Goal: Find specific page/section: Find specific page/section

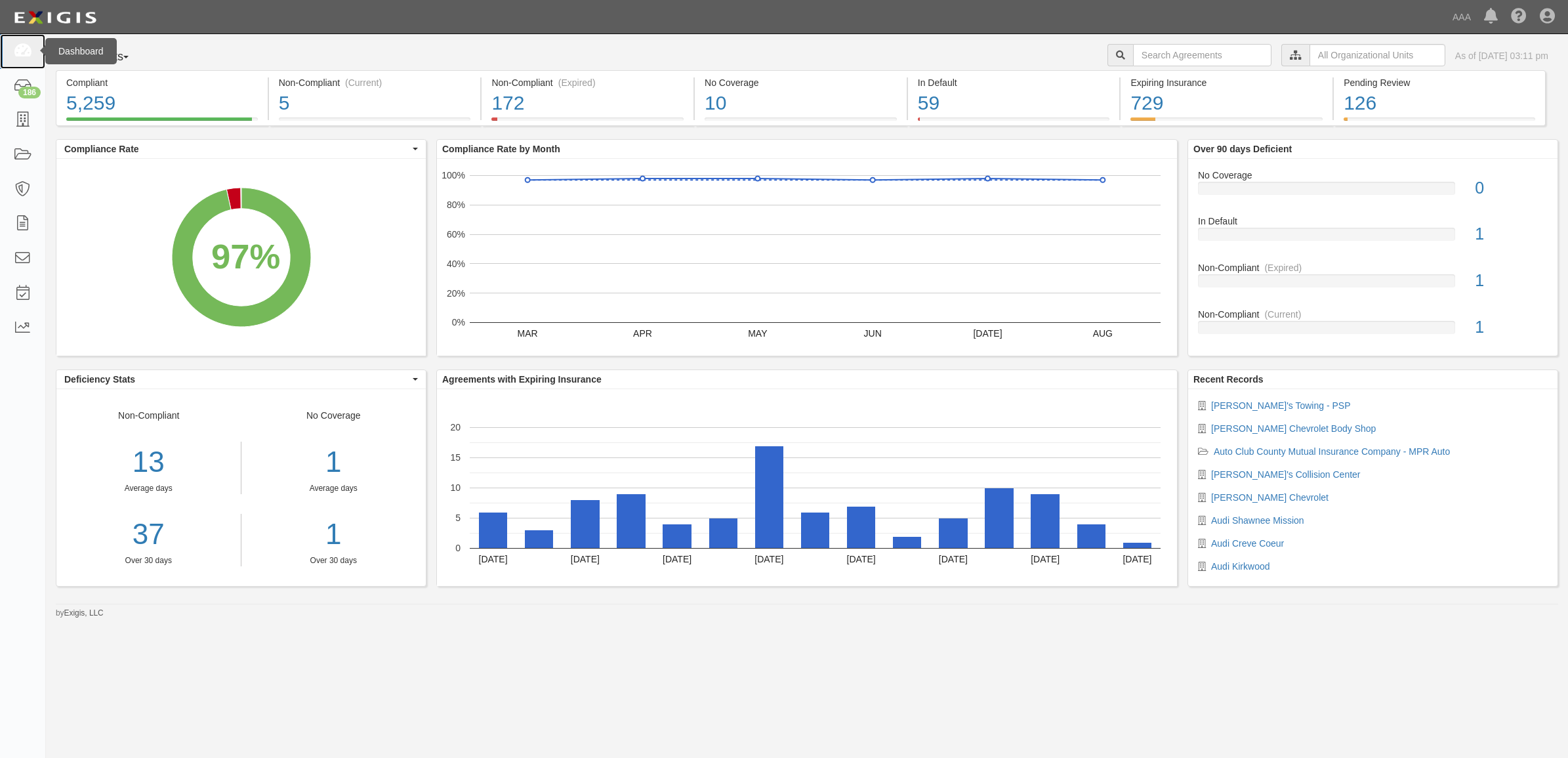
click at [25, 49] on icon at bounding box center [23, 51] width 19 height 15
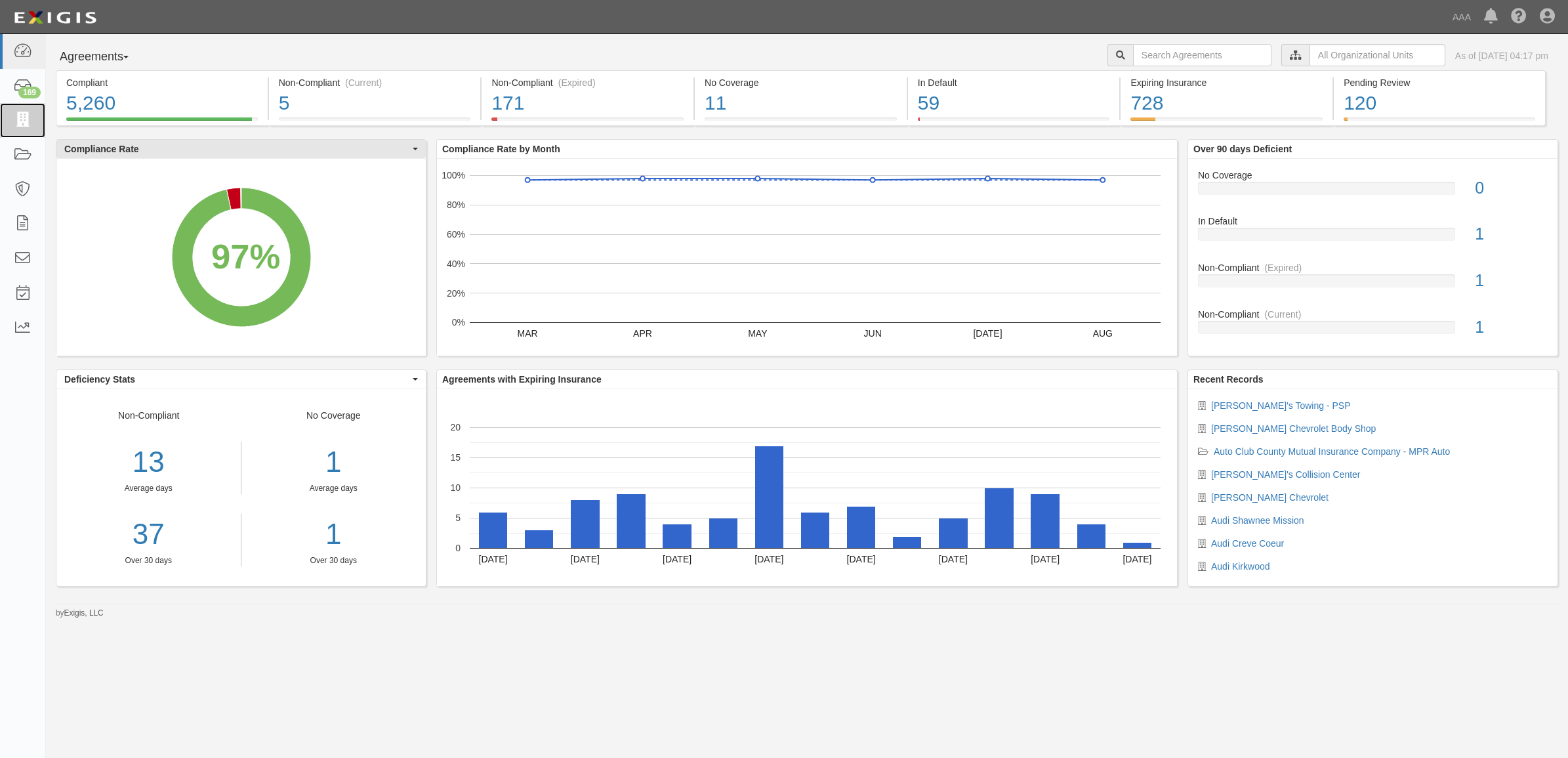
drag, startPoint x: 21, startPoint y: 115, endPoint x: 180, endPoint y: 147, distance: 162.2
click at [21, 115] on icon at bounding box center [23, 120] width 19 height 15
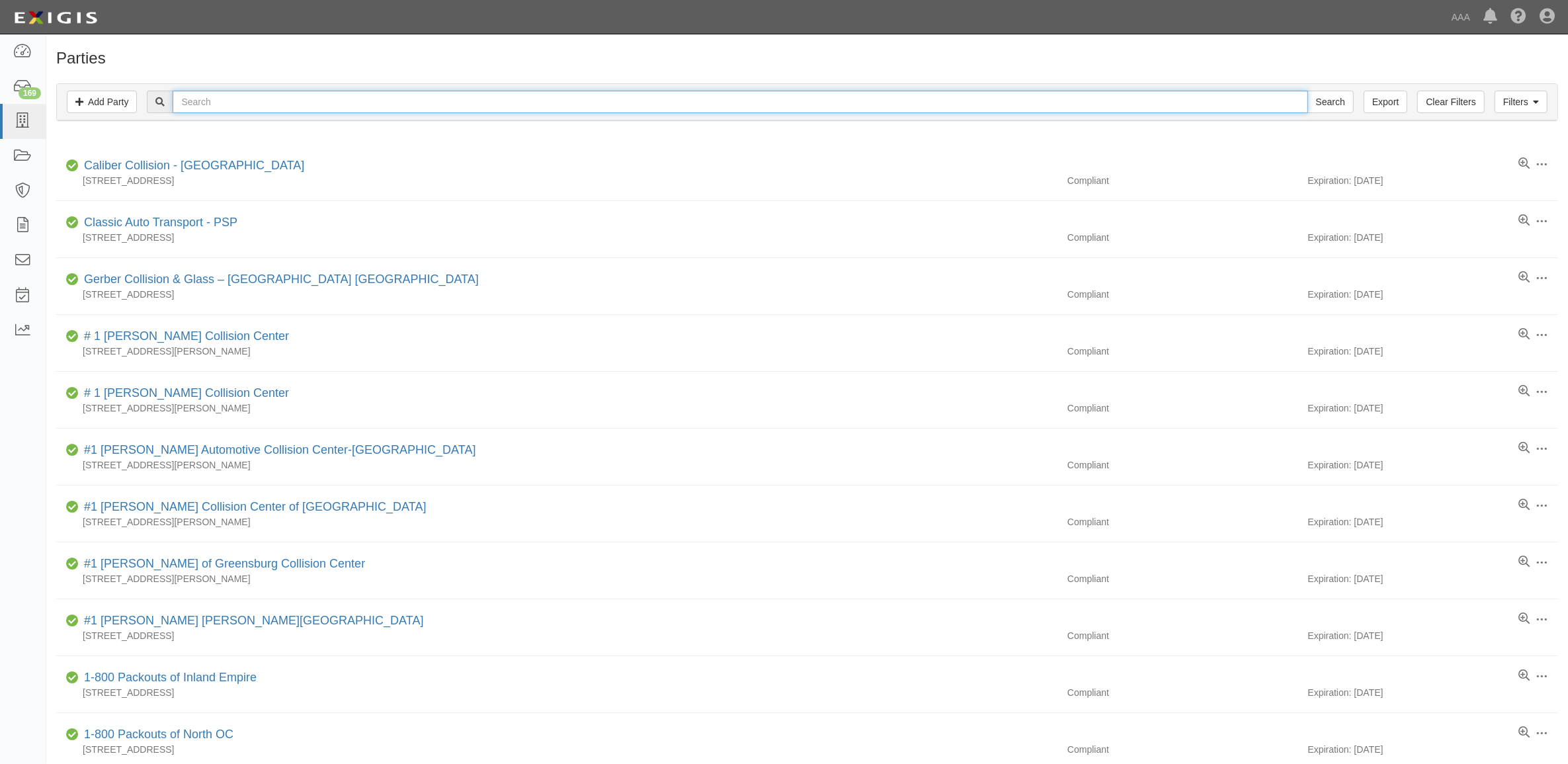
click at [328, 107] on input "text" at bounding box center [740, 102] width 1135 height 23
paste input "CC103976"
type input "CC103976"
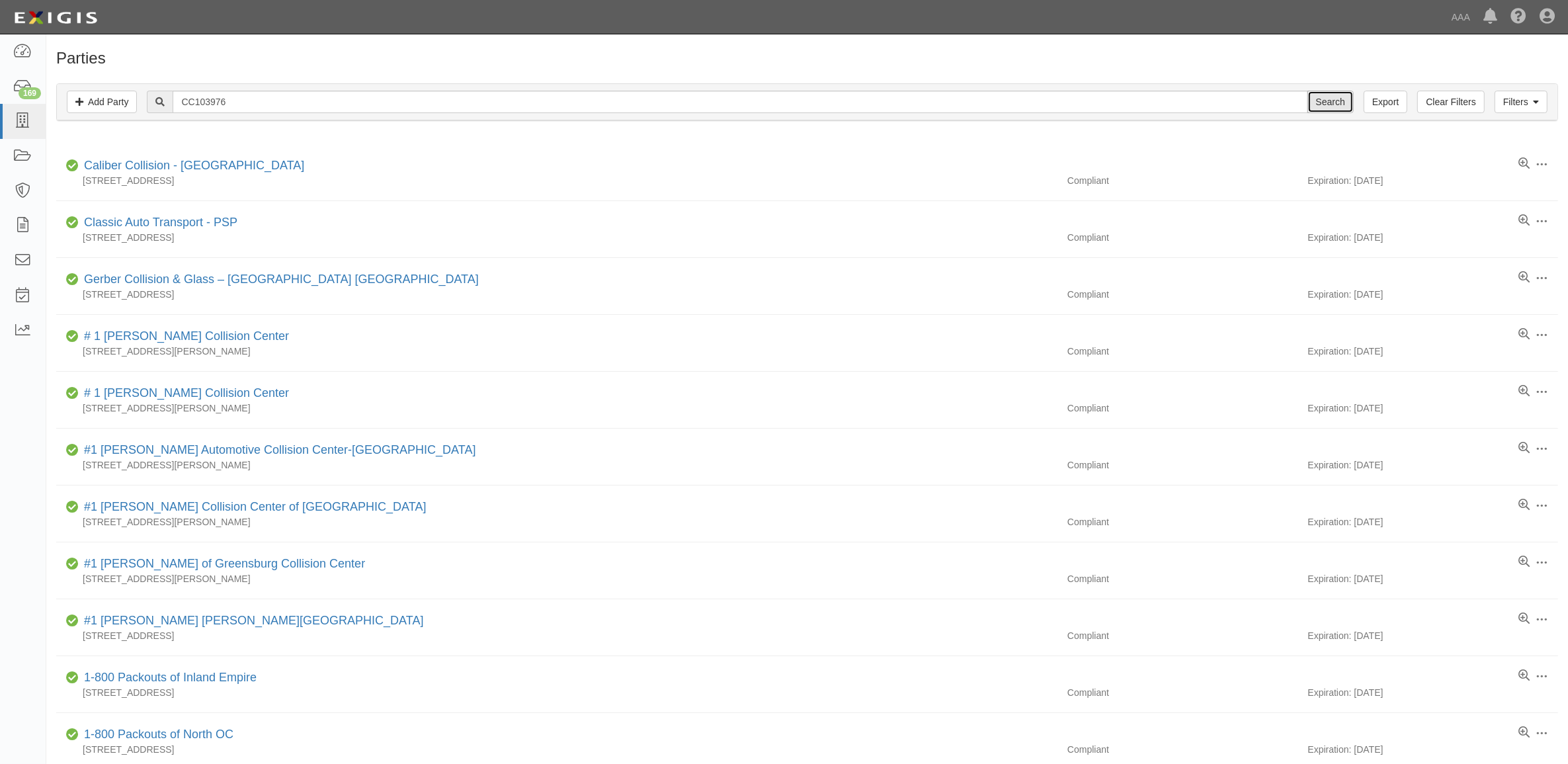
click at [1315, 106] on input "Search" at bounding box center [1330, 102] width 46 height 23
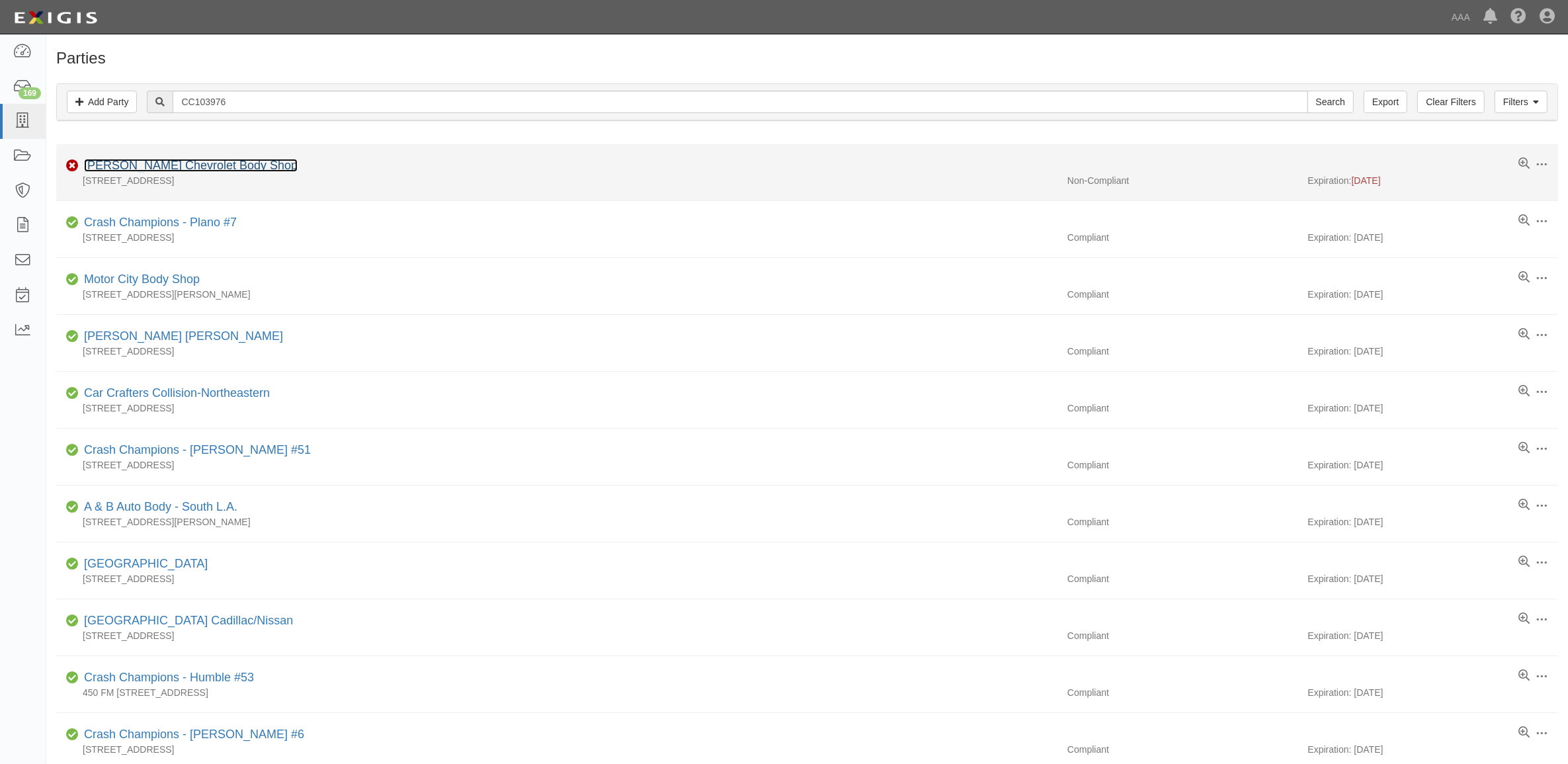
click at [168, 164] on link "[PERSON_NAME] Chevrolet Body Shop" at bounding box center [191, 166] width 214 height 13
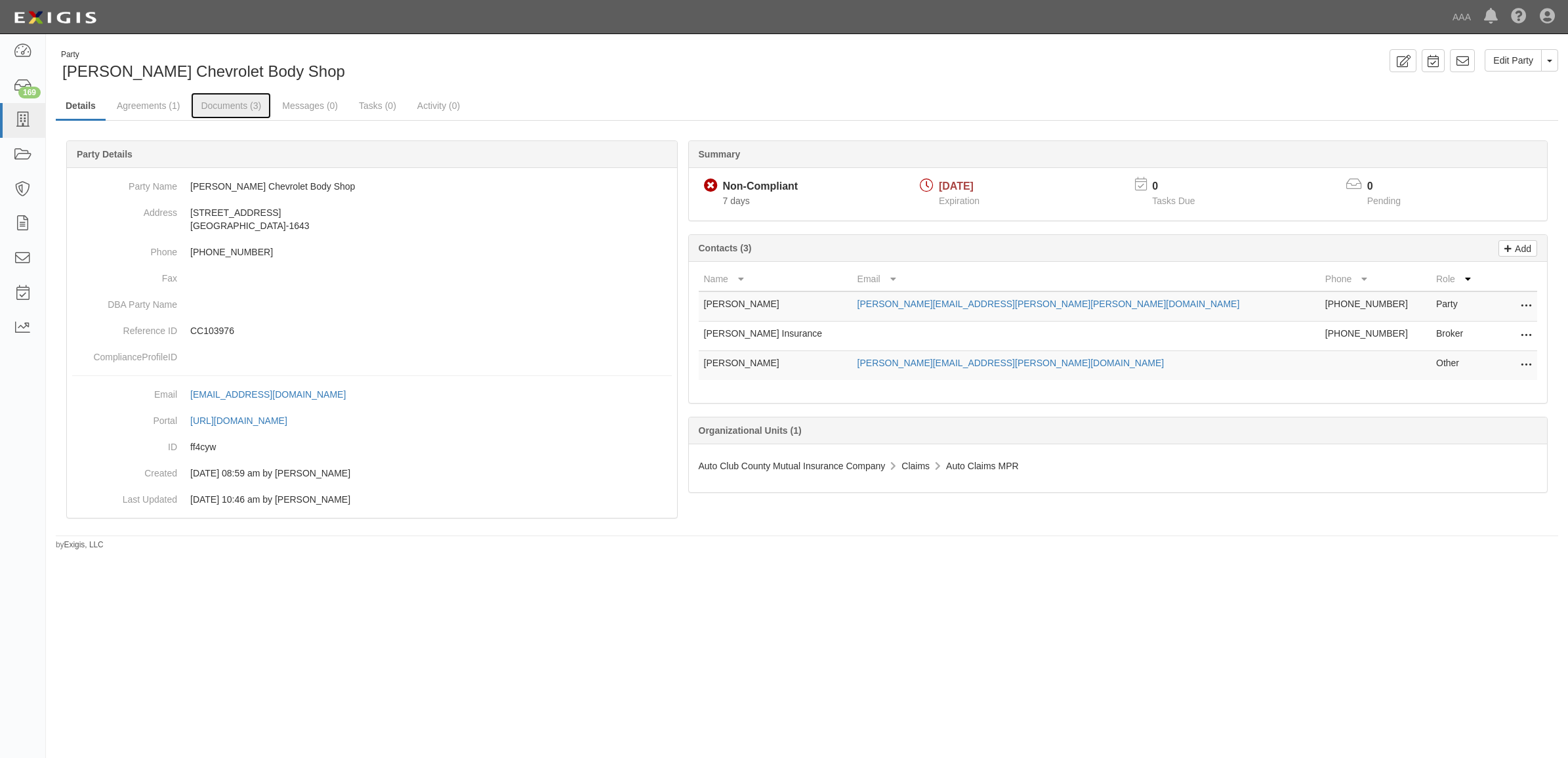
drag, startPoint x: 221, startPoint y: 103, endPoint x: 625, endPoint y: 158, distance: 407.7
click at [221, 103] on link "Documents (3)" at bounding box center [231, 106] width 80 height 27
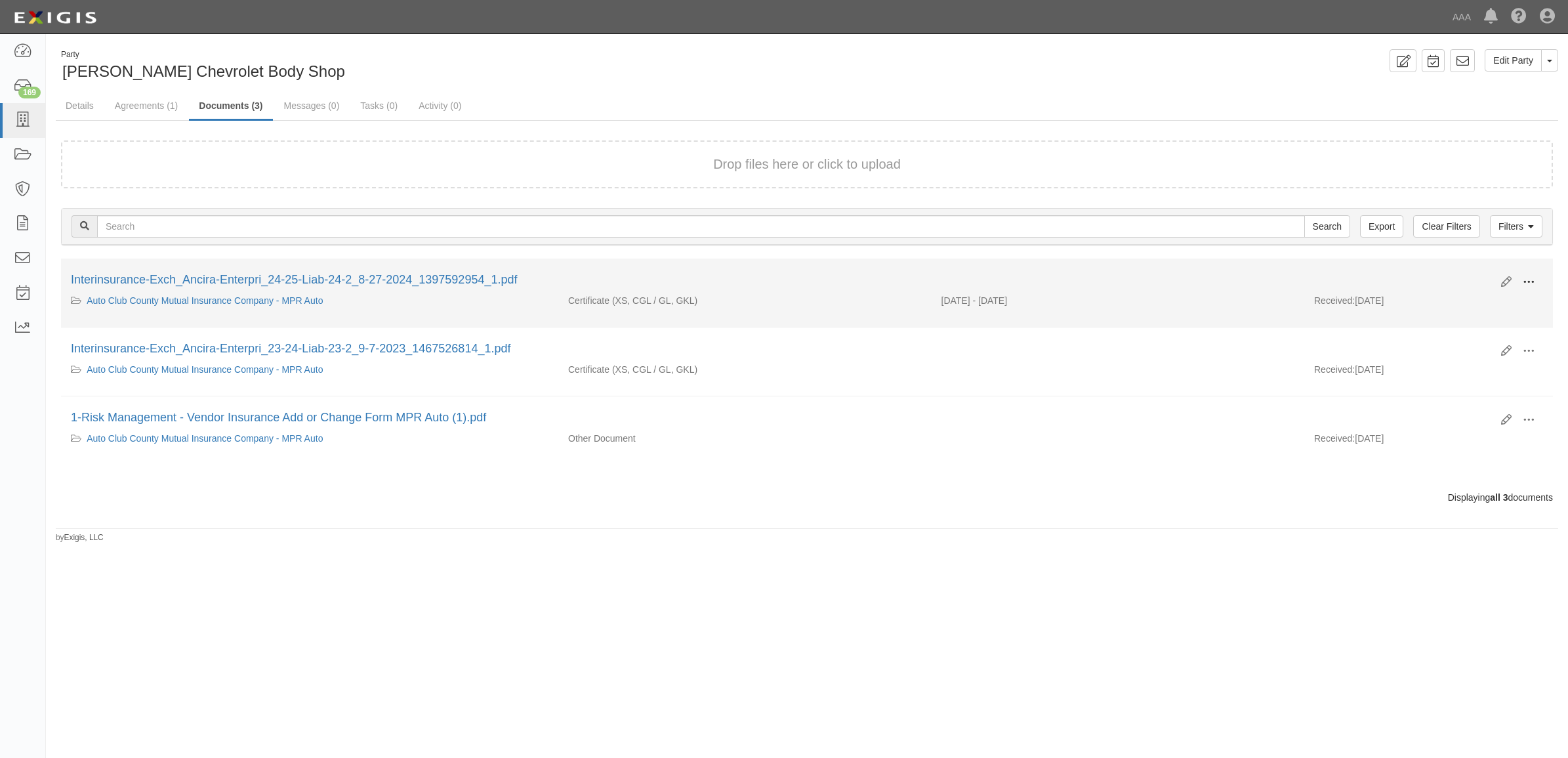
click at [1530, 277] on span at bounding box center [1529, 283] width 12 height 12
click at [1510, 299] on link "View" at bounding box center [1465, 301] width 103 height 24
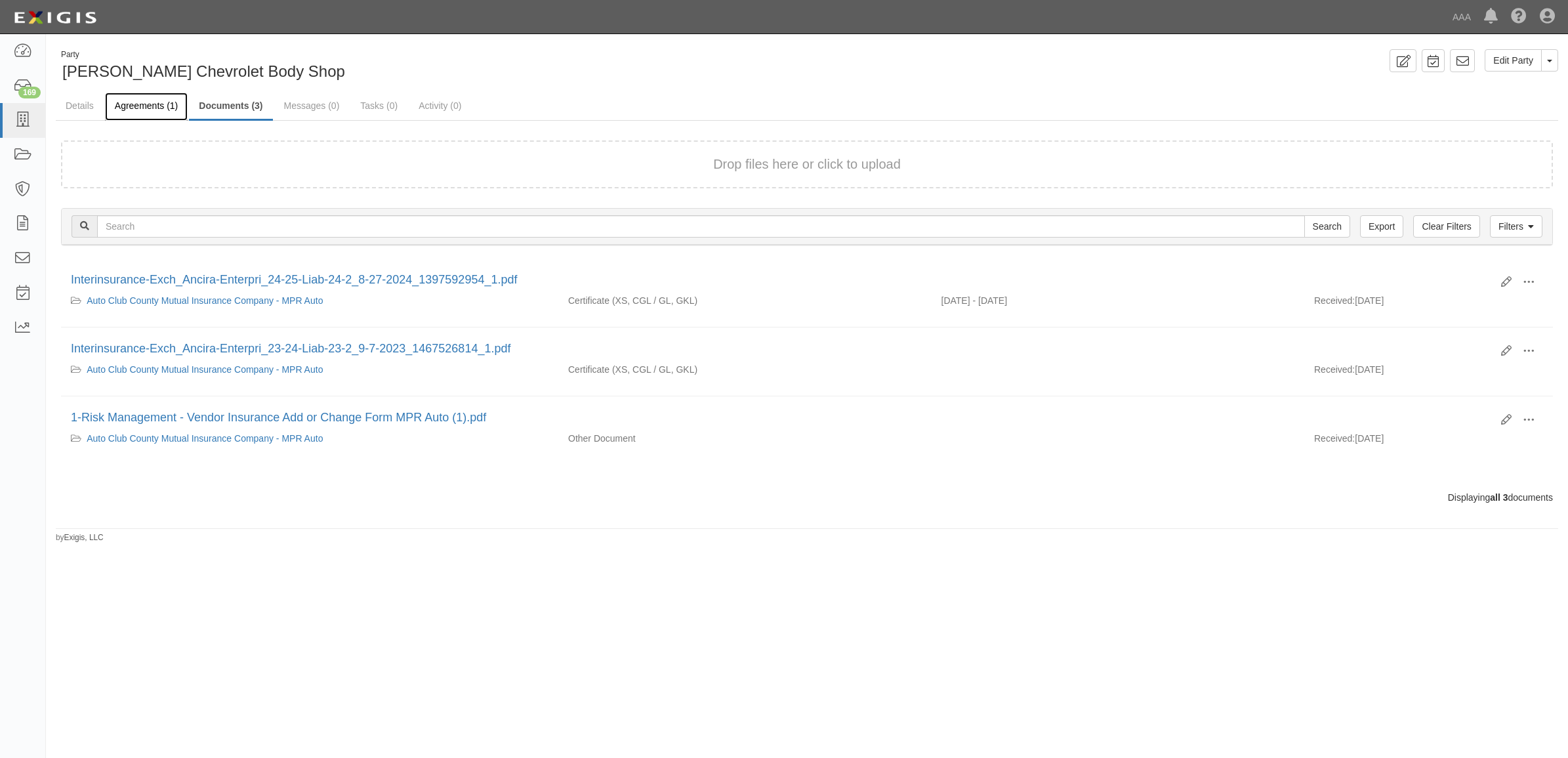
click at [131, 101] on link "Agreements (1)" at bounding box center [146, 107] width 83 height 29
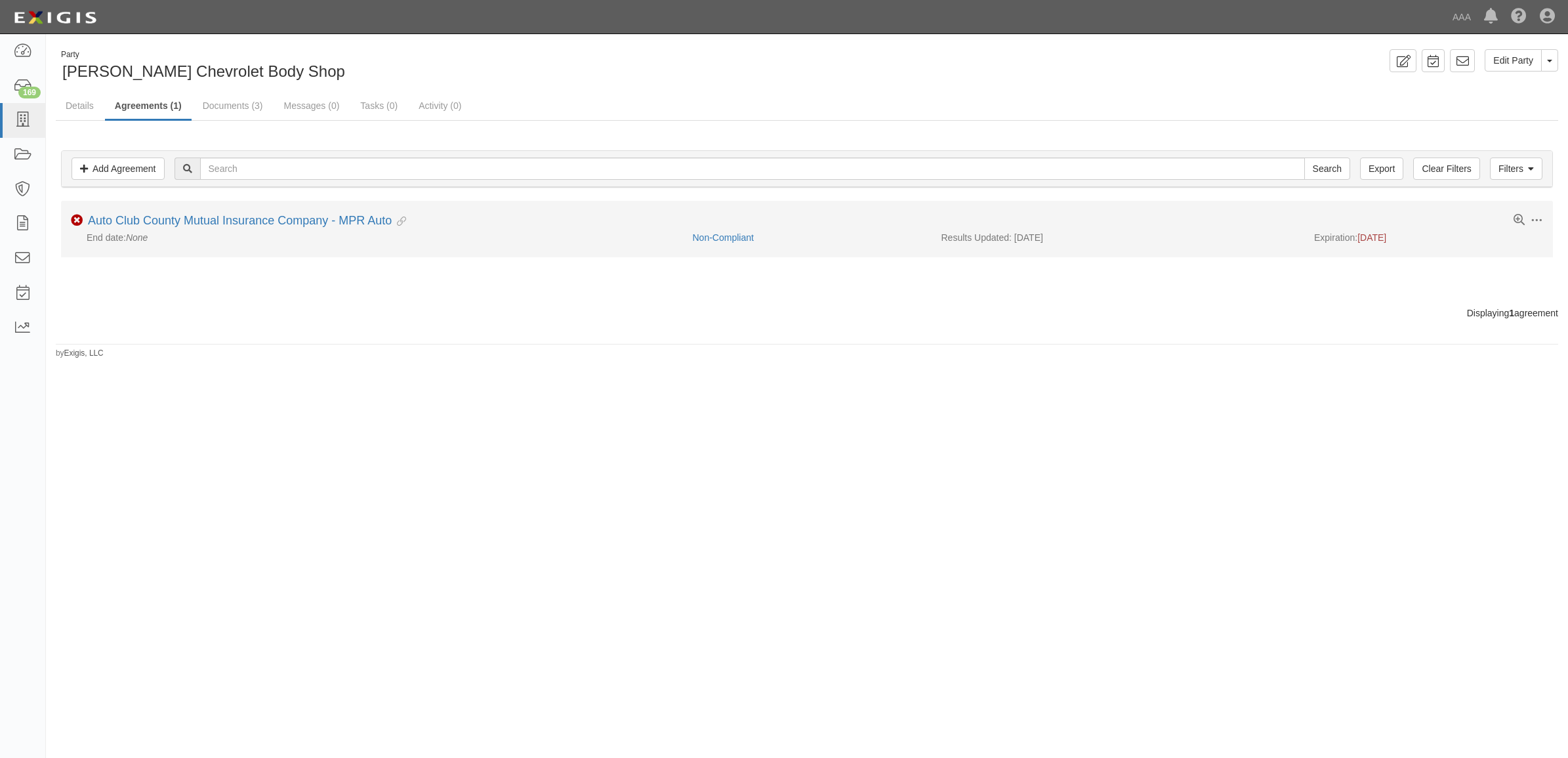
click at [198, 212] on li "Toggle Agreement Dropdown Edit Log activity Add task Send message Archive Non-C…" at bounding box center [807, 229] width 1492 height 56
click at [200, 218] on link "Auto Club County Mutual Insurance Company - MPR Auto" at bounding box center [240, 221] width 304 height 13
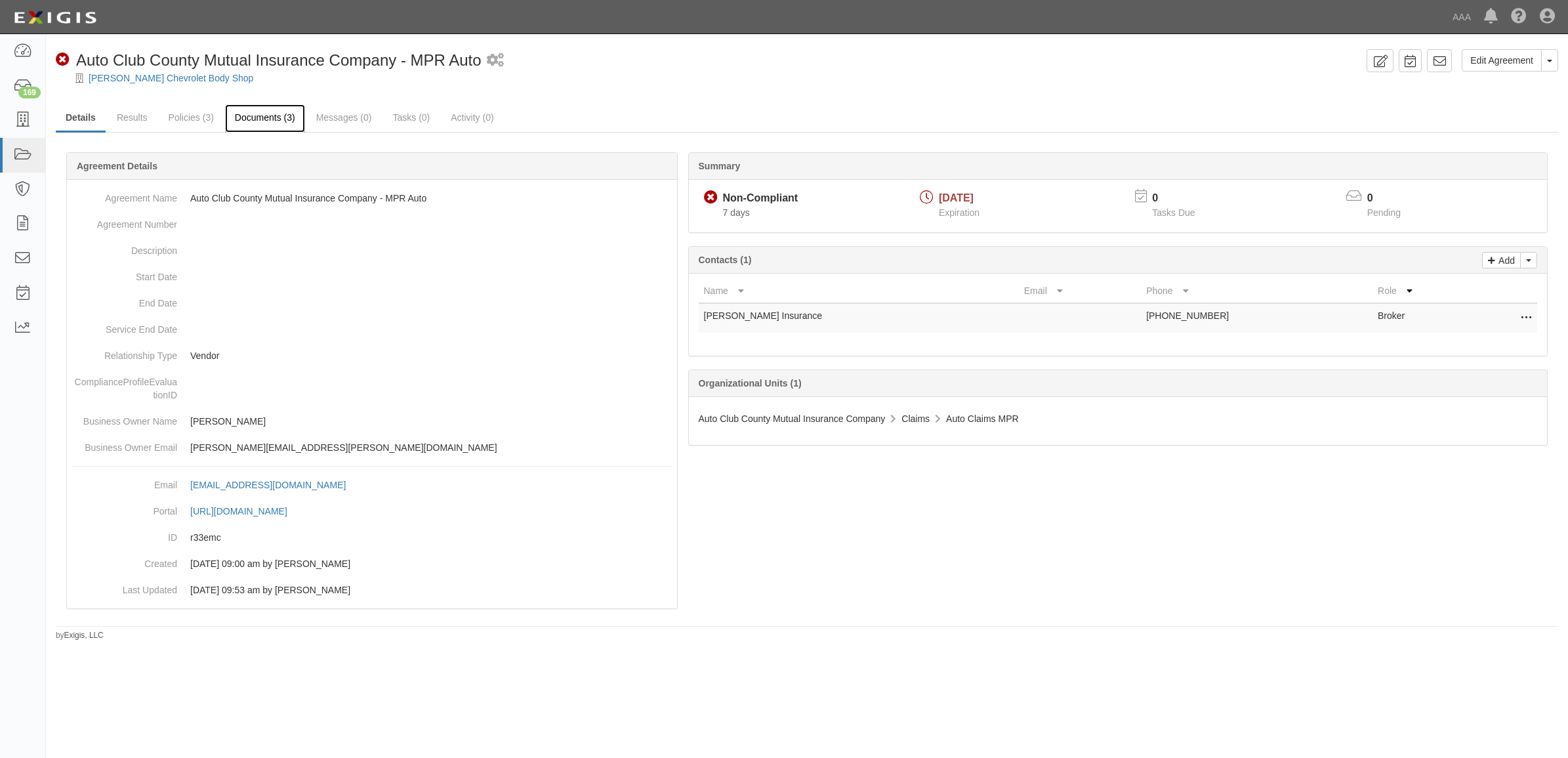
click at [266, 116] on link "Documents (3)" at bounding box center [265, 118] width 80 height 29
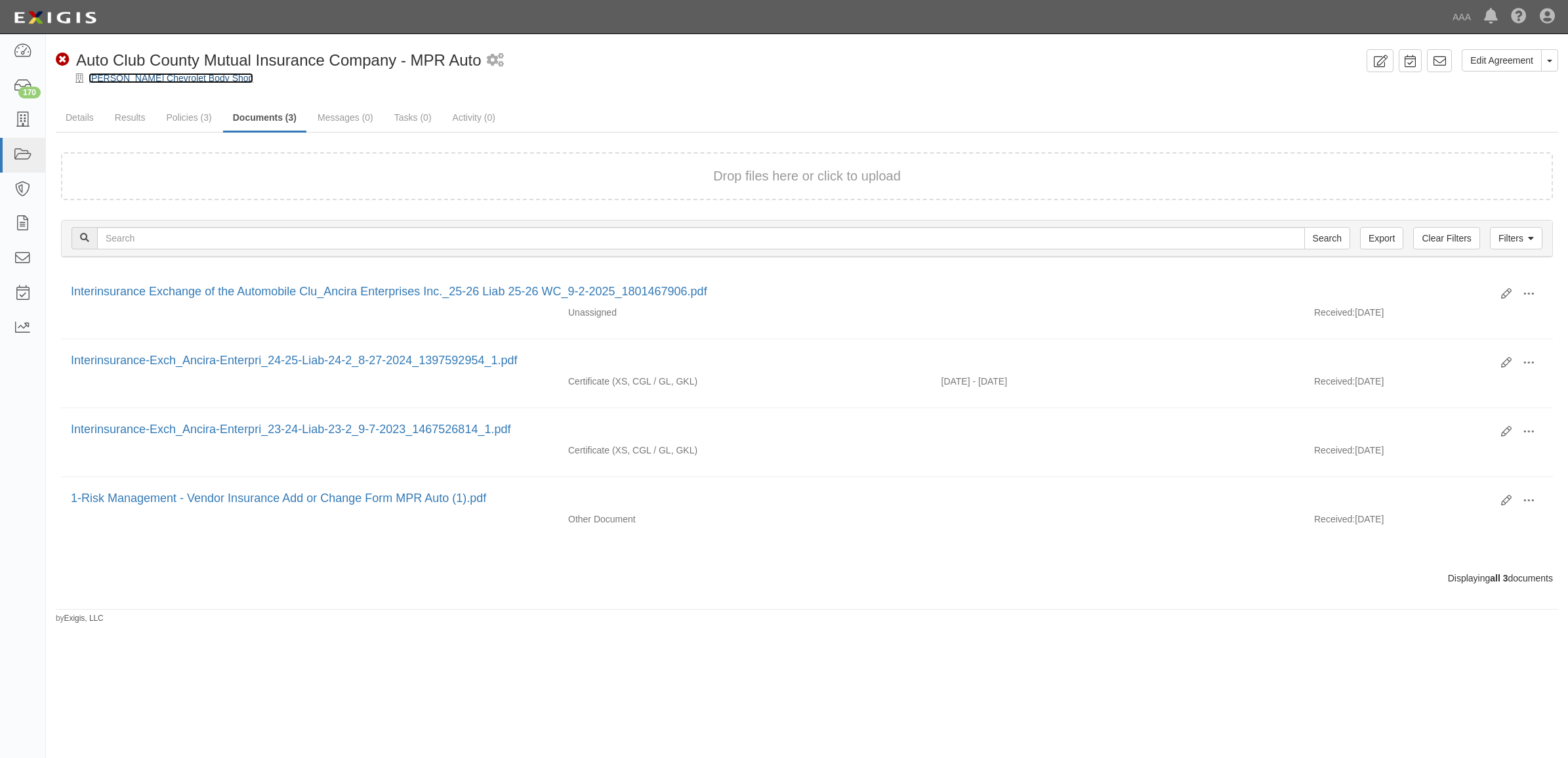
click at [133, 76] on link "[PERSON_NAME] Chevrolet Body Shop" at bounding box center [171, 78] width 164 height 11
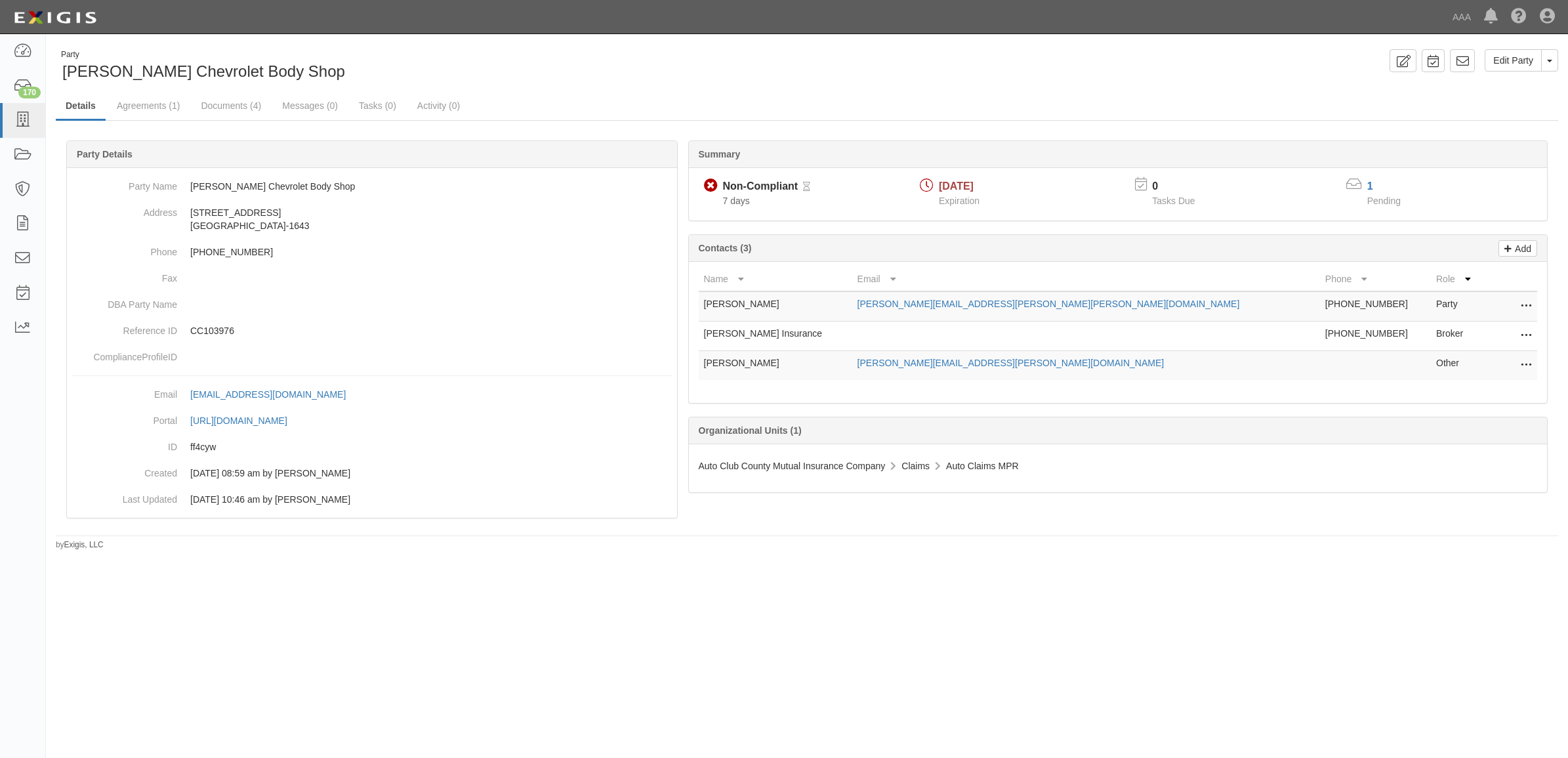
drag, startPoint x: 1527, startPoint y: 326, endPoint x: 1519, endPoint y: 330, distance: 8.9
click at [1526, 328] on icon at bounding box center [1526, 336] width 11 height 17
drag, startPoint x: 1503, startPoint y: 330, endPoint x: 1435, endPoint y: 329, distance: 68.0
click at [1502, 330] on link "Edit" at bounding box center [1479, 332] width 103 height 24
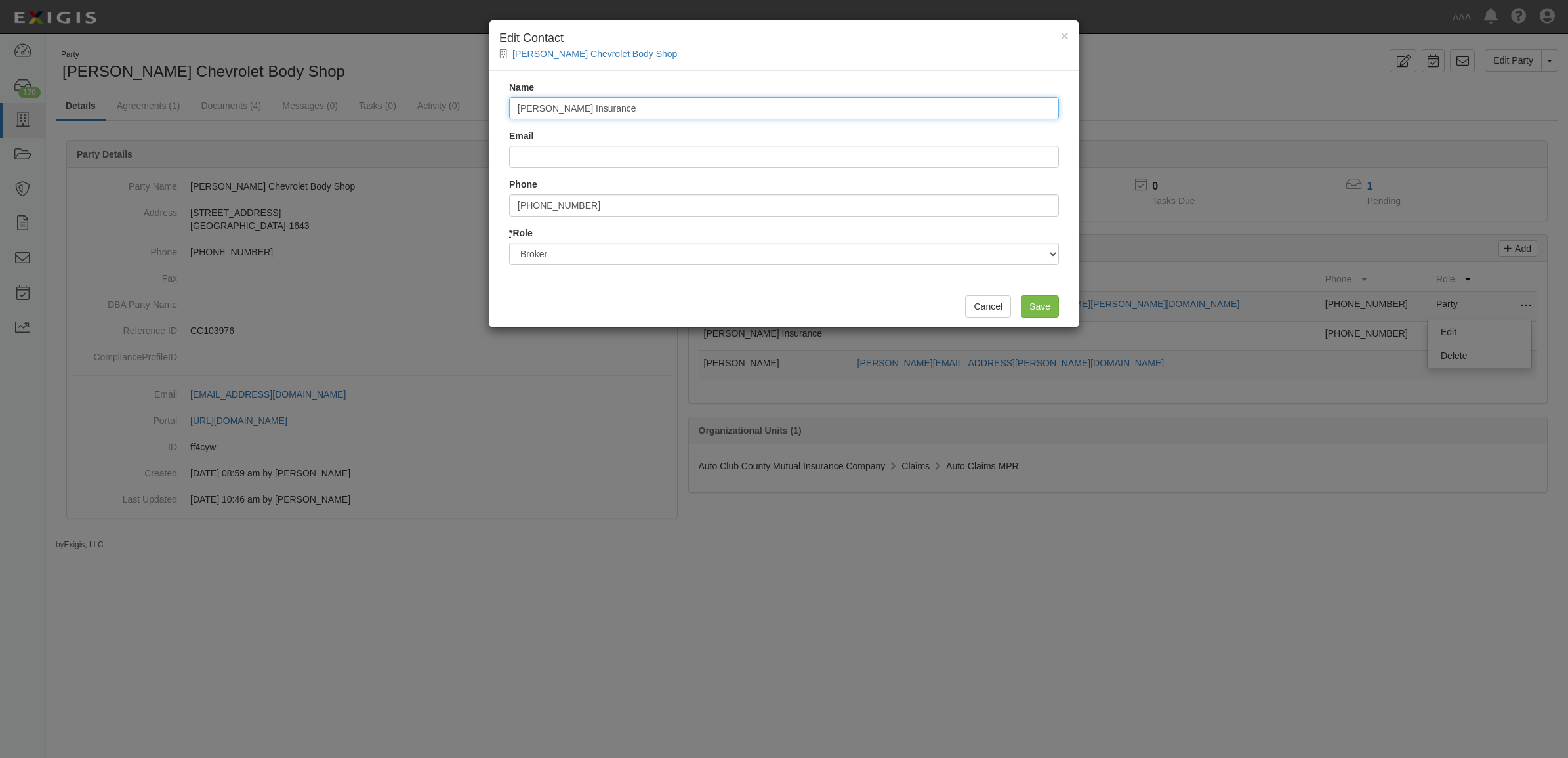
drag, startPoint x: 670, startPoint y: 101, endPoint x: -48, endPoint y: 86, distance: 718.2
click at [0, 86] on html "Toggle navigation Dashboard 170 Inbox Parties Agreements Coverages Documents Me…" at bounding box center [784, 361] width 1568 height 722
type input "Meredith Kennedy"
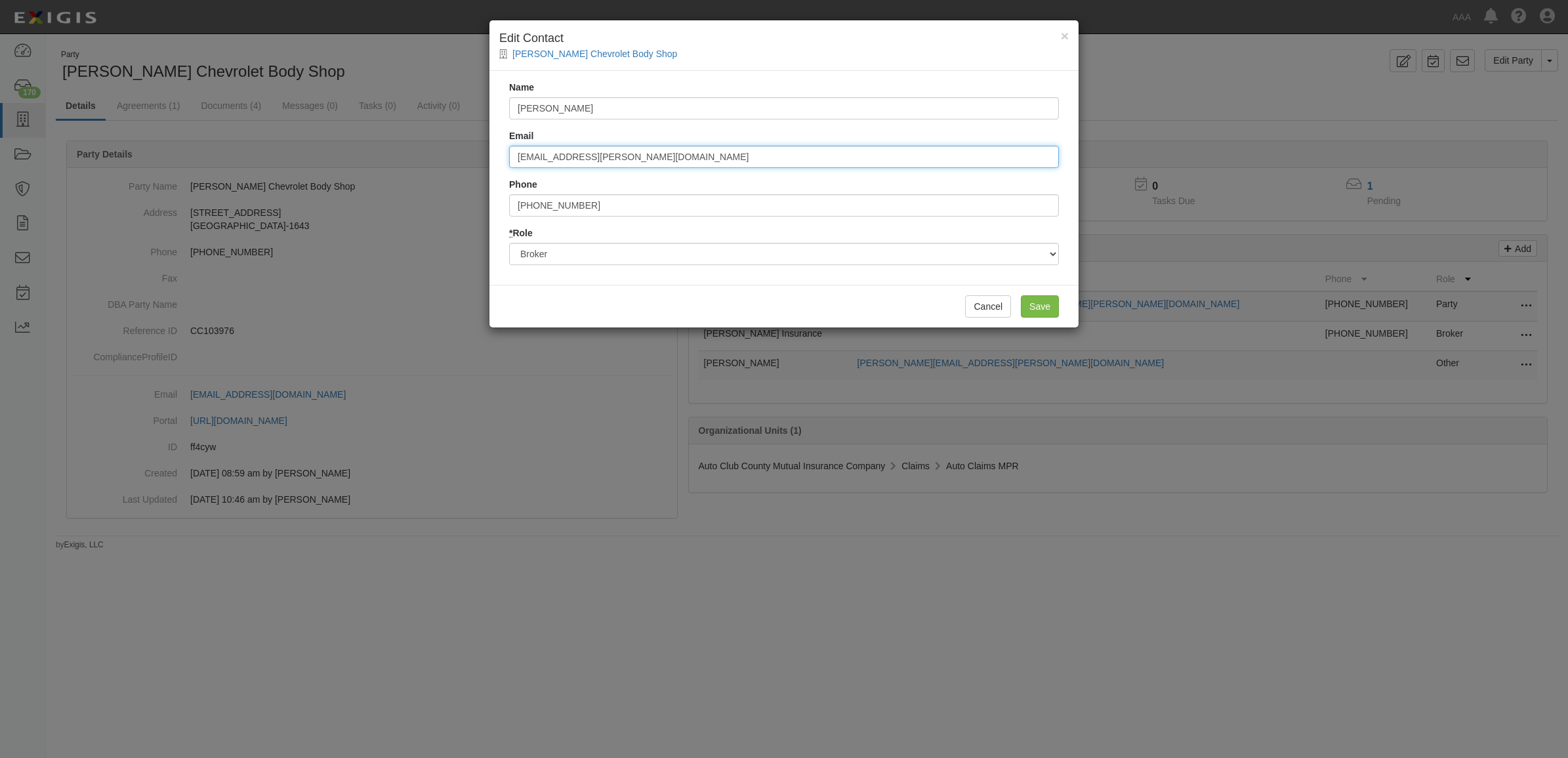
type input "mkennedy@higginbotham.com"
type input "2"
type input "2104835844"
click at [1024, 298] on input "Save" at bounding box center [1040, 306] width 38 height 23
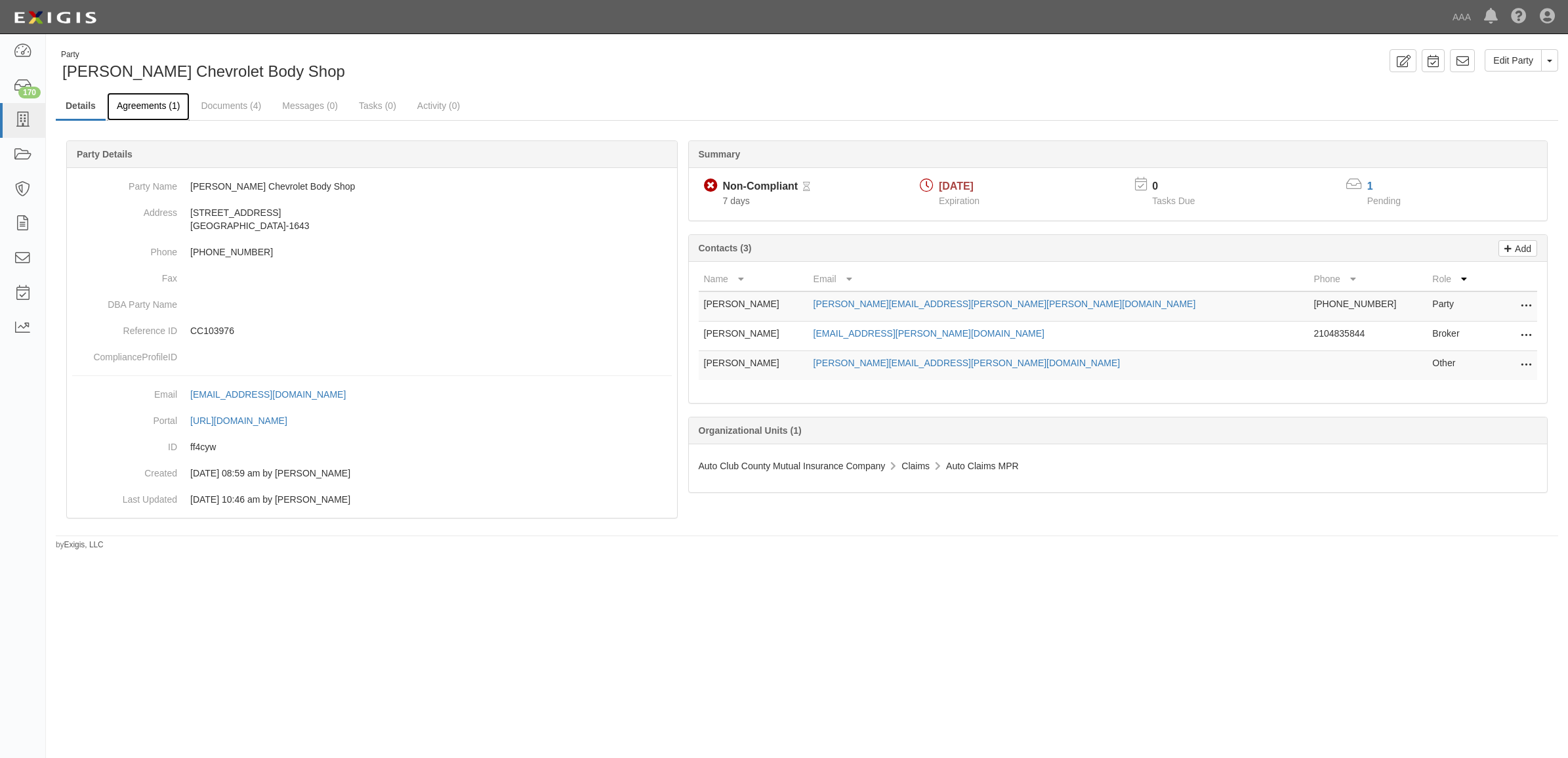
click at [162, 102] on link "Agreements (1)" at bounding box center [148, 107] width 83 height 29
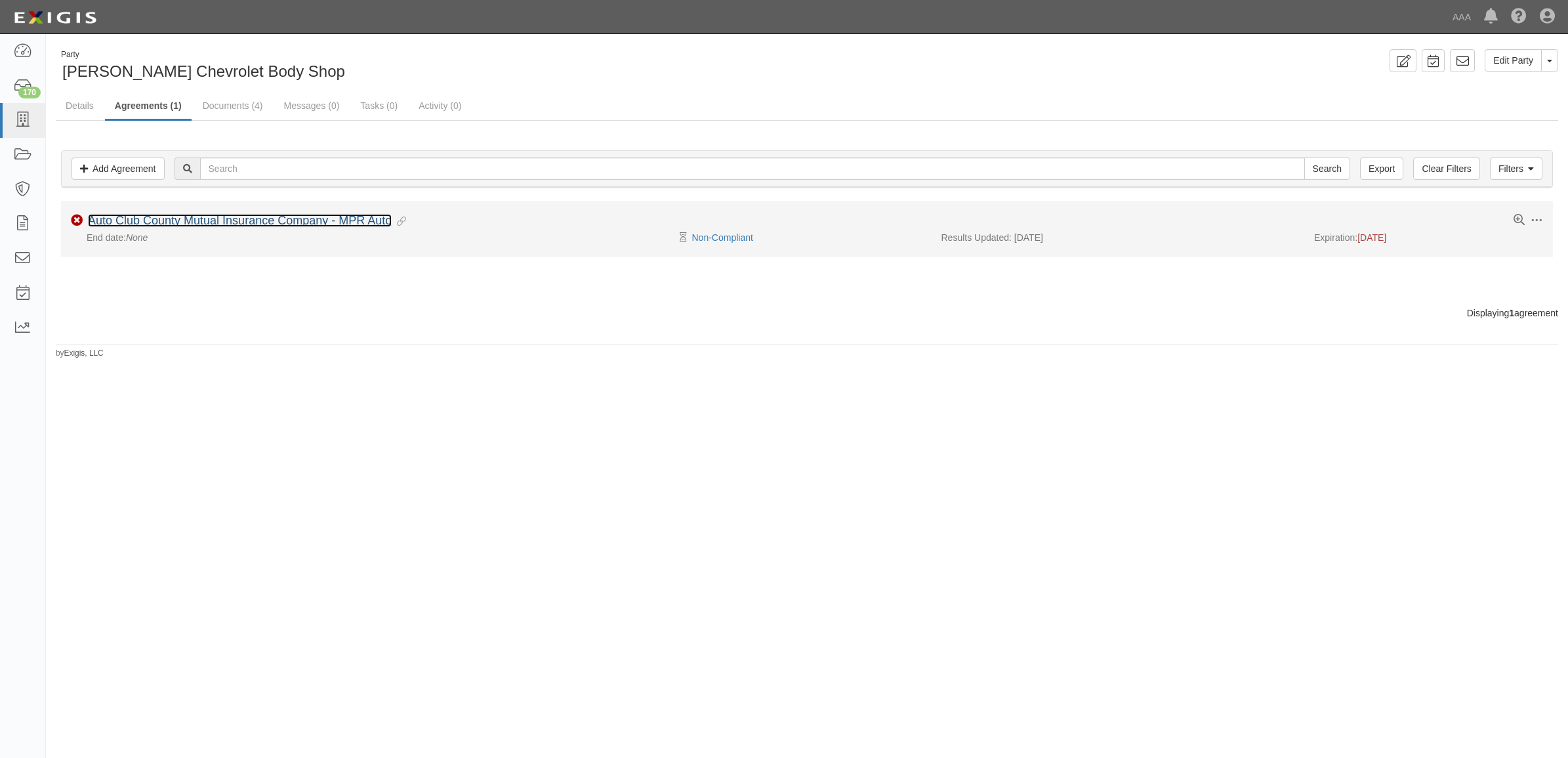
click at [159, 217] on link "Auto Club County Mutual Insurance Company - MPR Auto" at bounding box center [240, 221] width 304 height 13
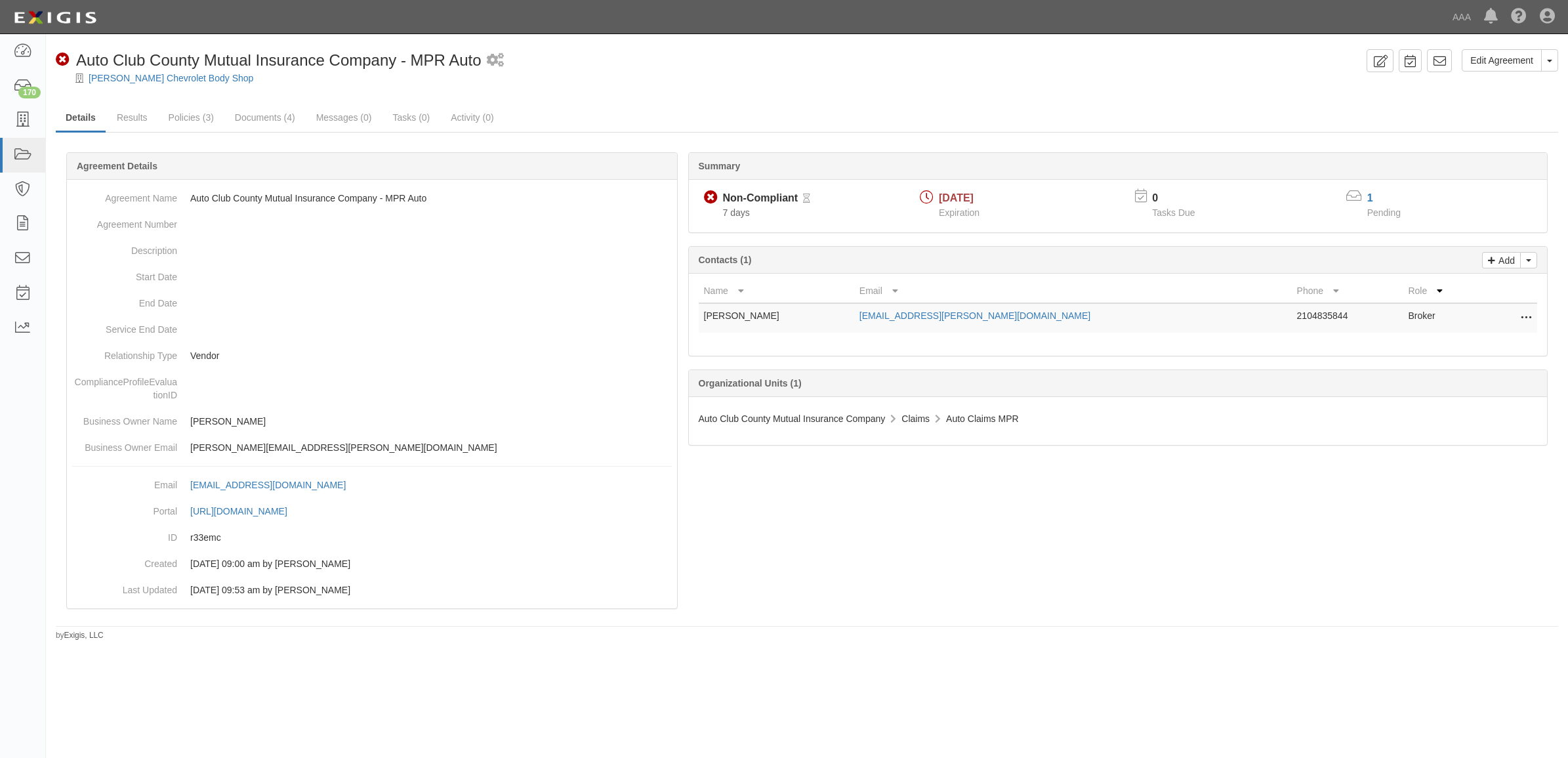
click at [175, 72] on div "[PERSON_NAME] Chevrolet Body Shop" at bounding box center [817, 78] width 1502 height 13
click at [172, 74] on link "[PERSON_NAME] Chevrolet Body Shop" at bounding box center [171, 78] width 164 height 11
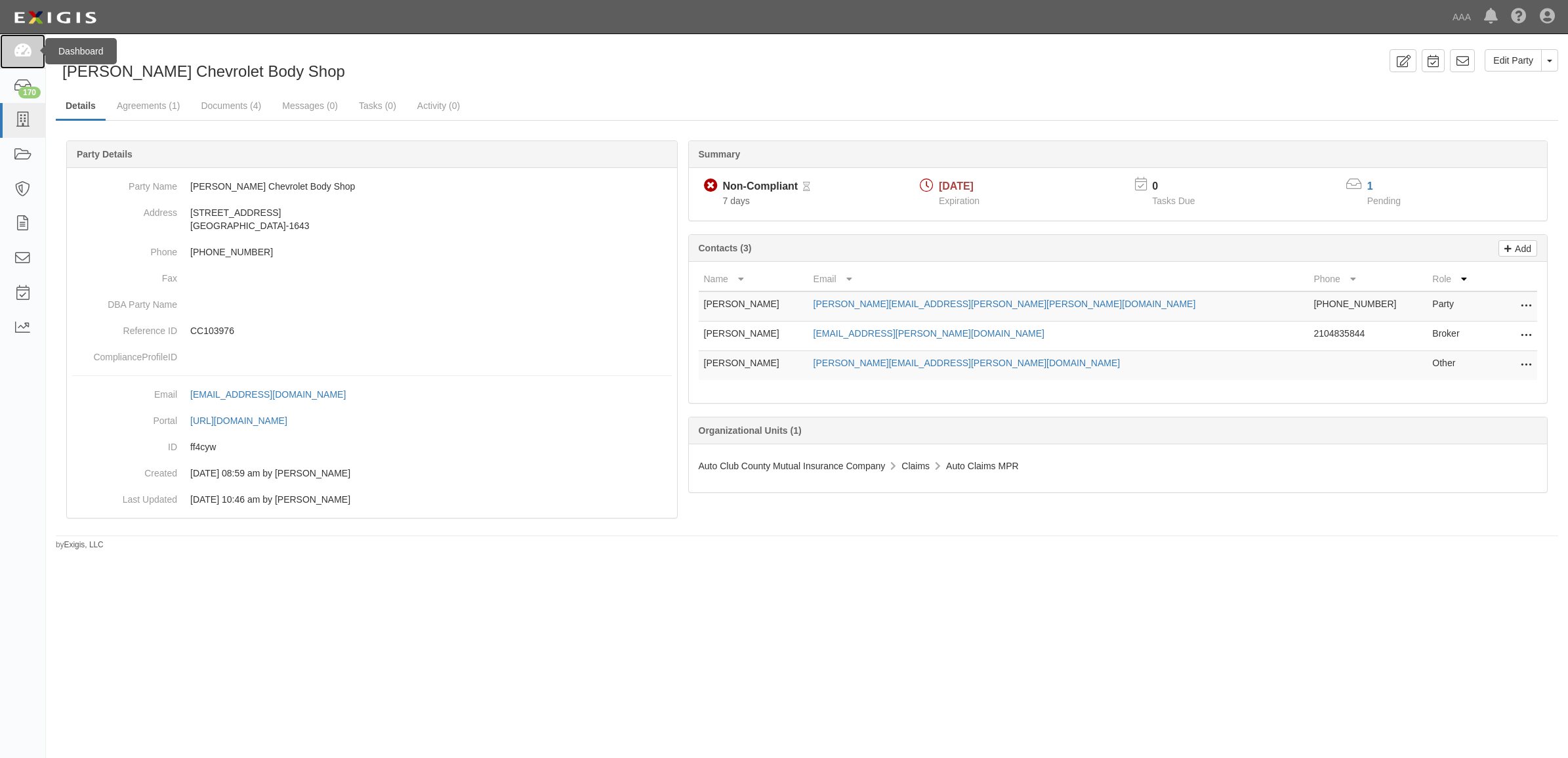
click at [22, 46] on icon at bounding box center [23, 51] width 19 height 15
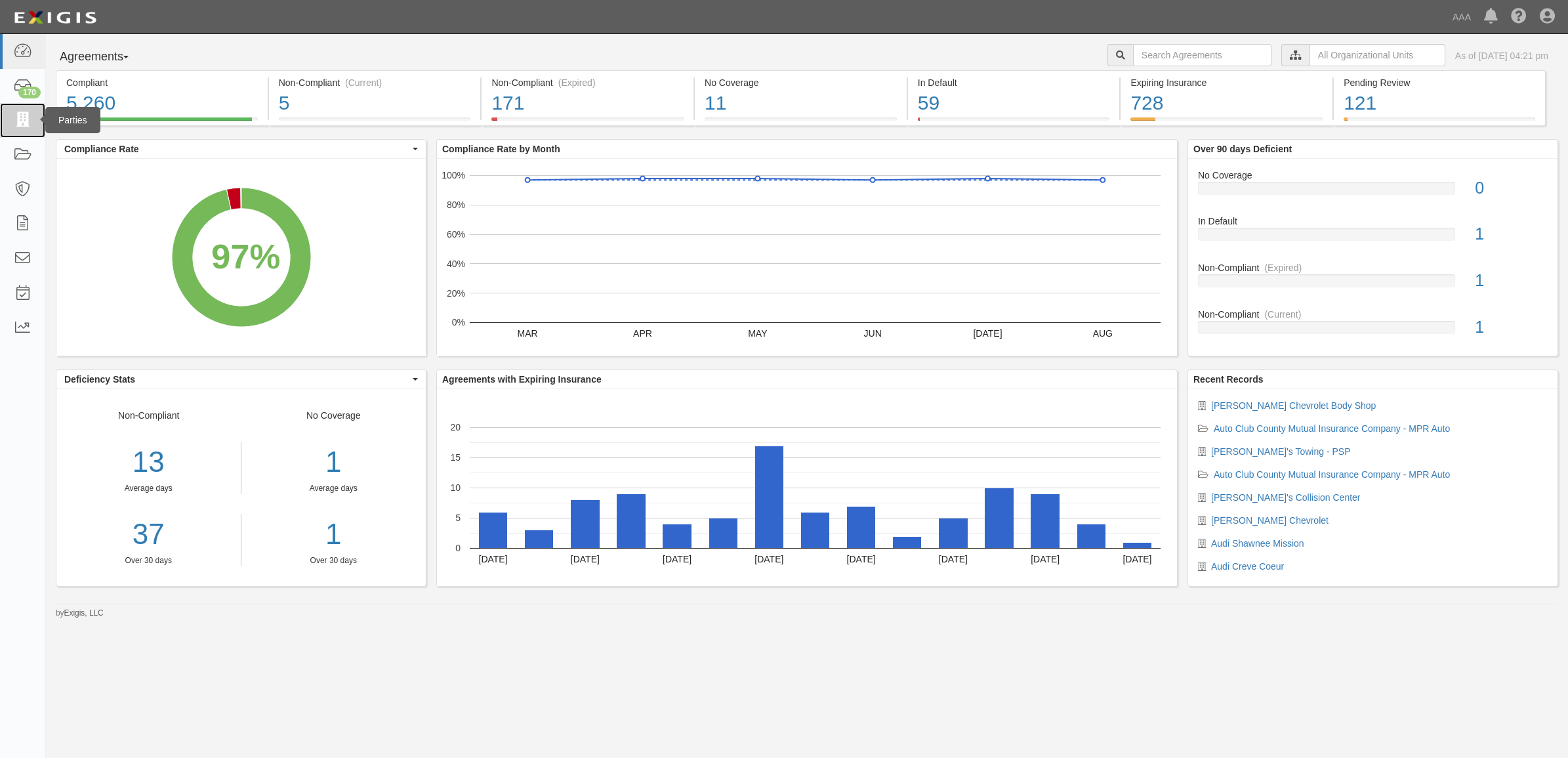
drag, startPoint x: 30, startPoint y: 118, endPoint x: 443, endPoint y: 479, distance: 548.5
click at [30, 118] on icon at bounding box center [23, 120] width 19 height 15
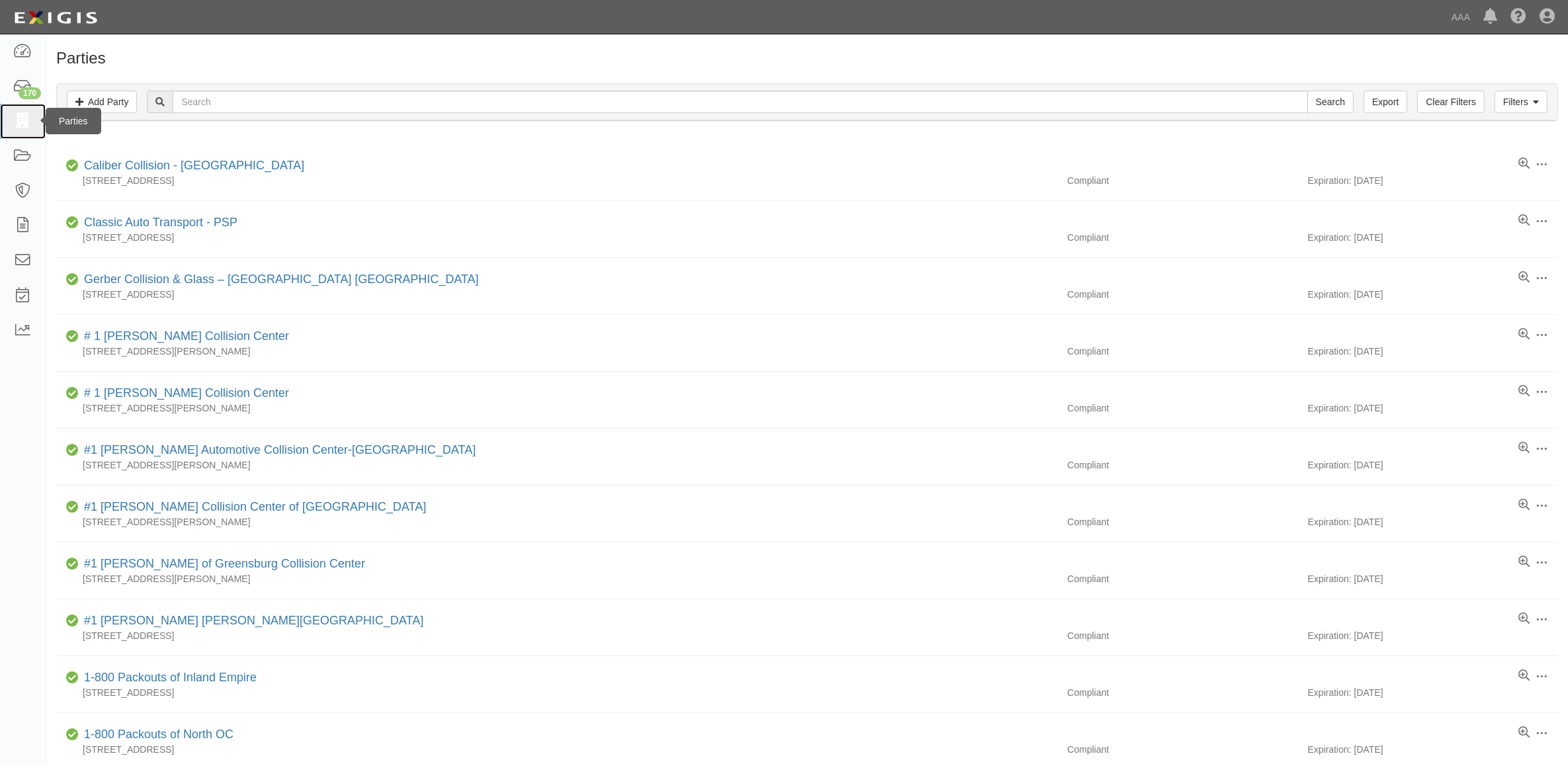
click at [23, 117] on icon at bounding box center [23, 121] width 19 height 15
click at [27, 51] on icon at bounding box center [23, 51] width 19 height 15
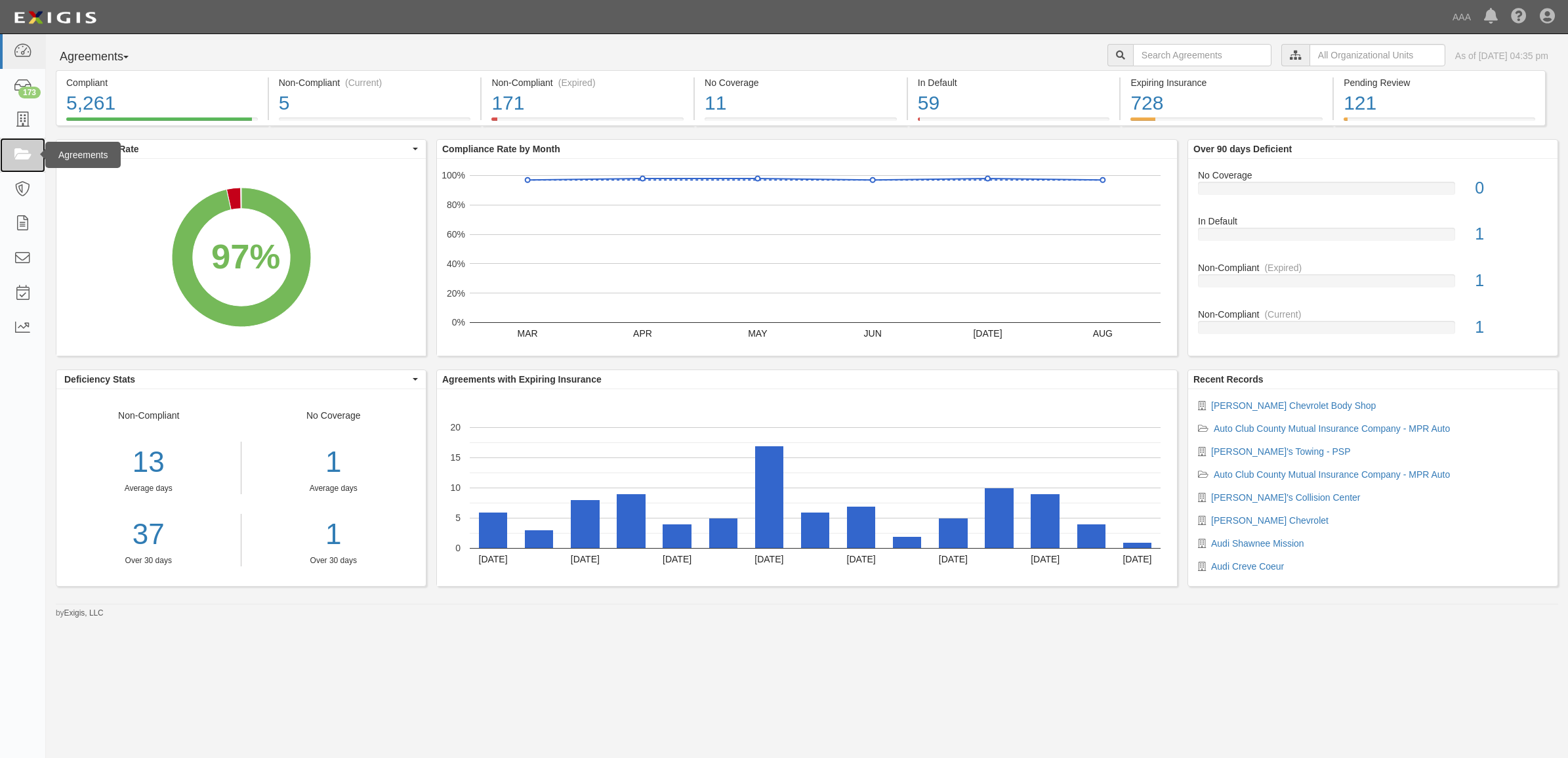
click at [32, 138] on link at bounding box center [23, 155] width 45 height 34
click at [31, 130] on link at bounding box center [23, 120] width 45 height 34
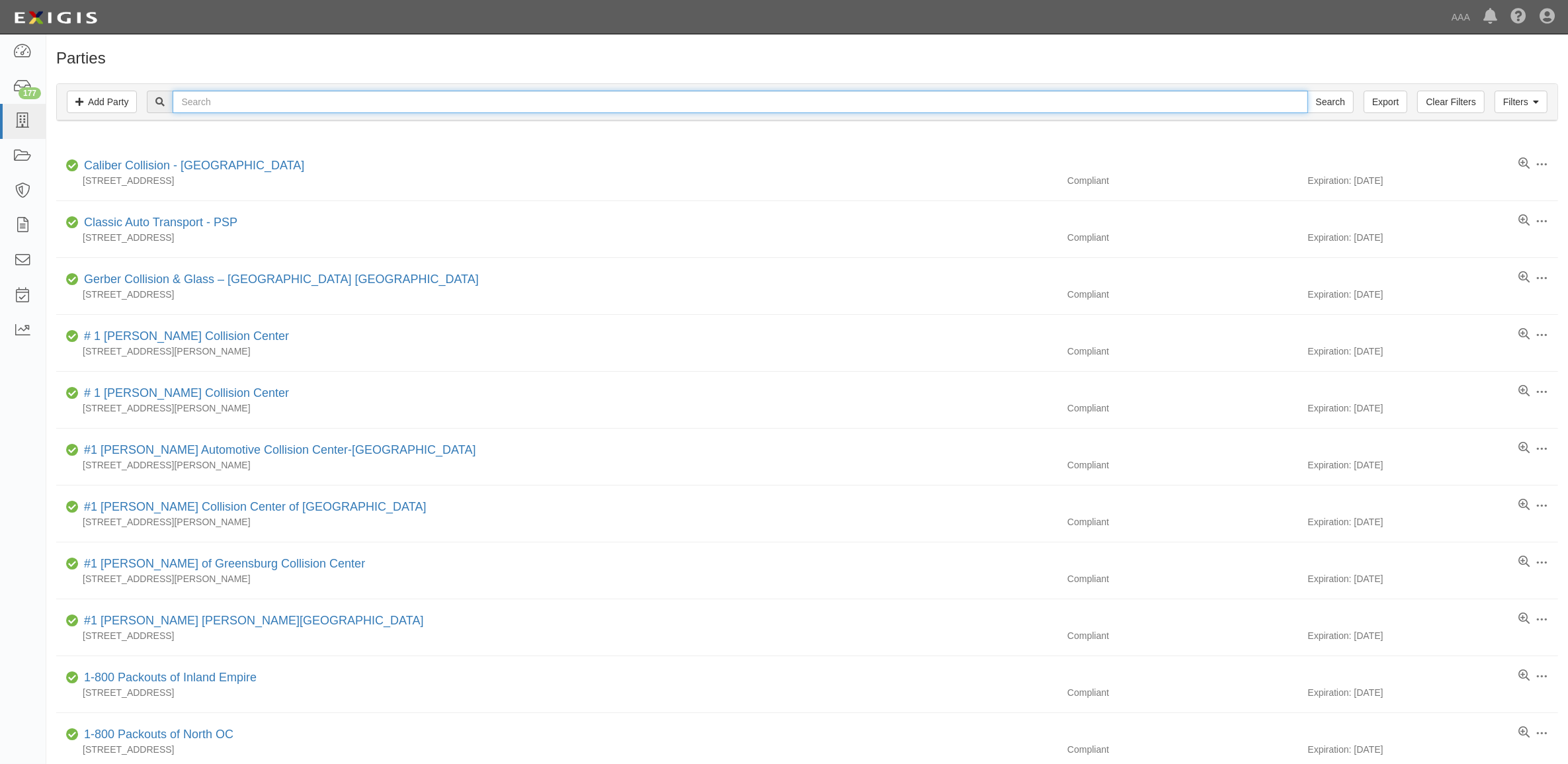
click at [239, 101] on input "text" at bounding box center [740, 102] width 1135 height 23
type input "366673"
click at [1307, 91] on input "Search" at bounding box center [1330, 102] width 46 height 23
